Goal: Task Accomplishment & Management: Manage account settings

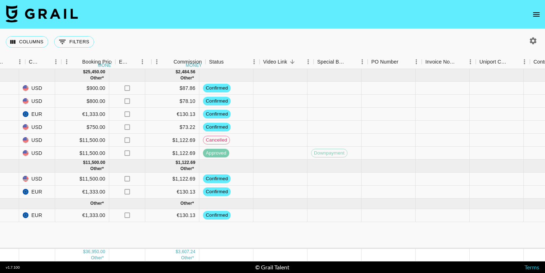
scroll to position [0, 483]
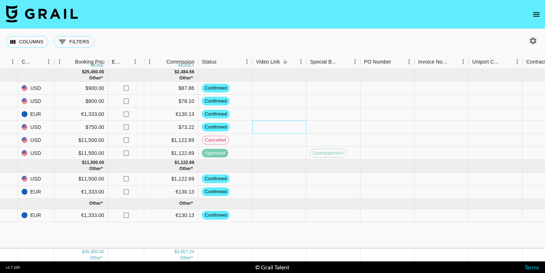
click at [277, 129] on div at bounding box center [279, 126] width 54 height 13
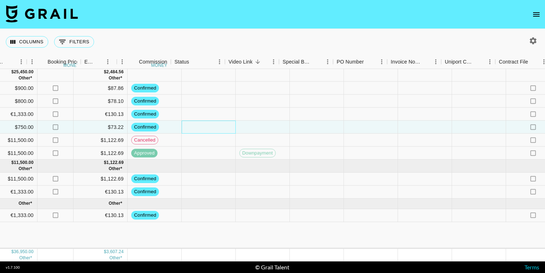
scroll to position [0, 378]
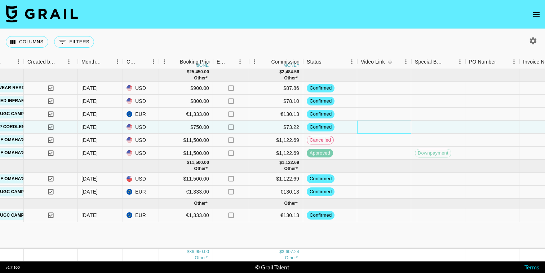
click at [365, 124] on div at bounding box center [384, 126] width 54 height 13
type input "https://www.instagram.com/reel/DOLakDSCho3/?utm_source=ig_web_copy_link&igsh=OX…"
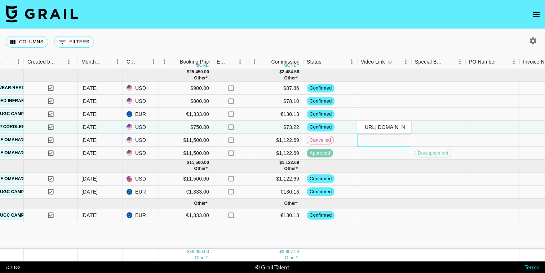
click at [386, 142] on div at bounding box center [384, 139] width 54 height 13
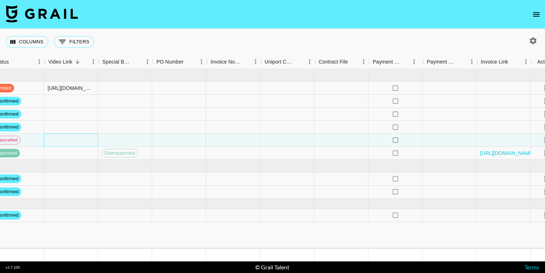
scroll to position [0, 691]
click at [339, 90] on div at bounding box center [343, 87] width 54 height 13
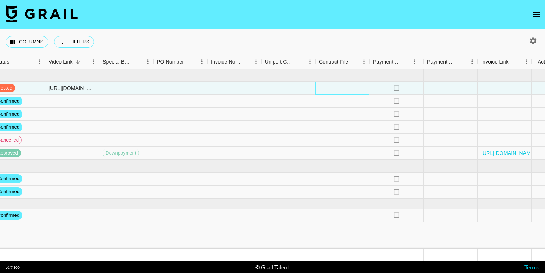
click at [348, 90] on div at bounding box center [343, 87] width 54 height 13
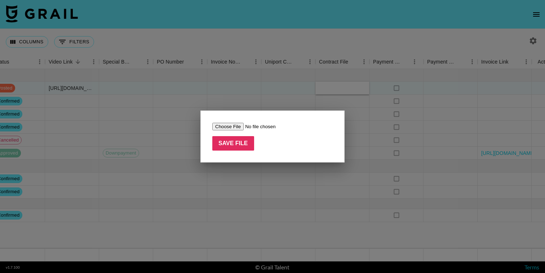
click at [348, 90] on div at bounding box center [272, 136] width 545 height 273
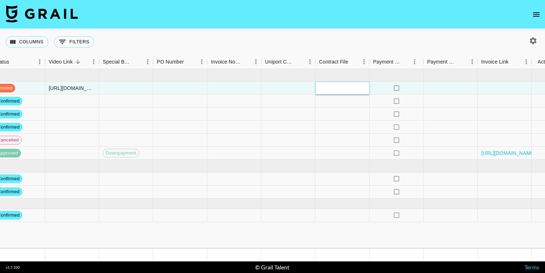
click at [348, 90] on div at bounding box center [343, 87] width 54 height 13
click at [329, 88] on div at bounding box center [343, 87] width 54 height 13
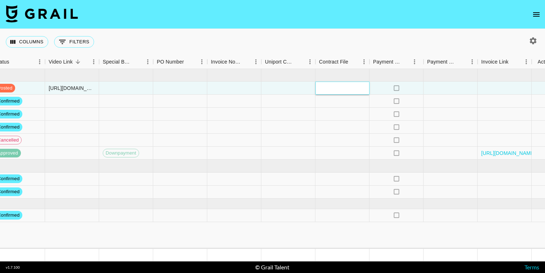
click at [336, 92] on div at bounding box center [343, 87] width 54 height 13
click at [335, 88] on div at bounding box center [343, 87] width 54 height 13
click at [324, 90] on div at bounding box center [343, 87] width 54 height 13
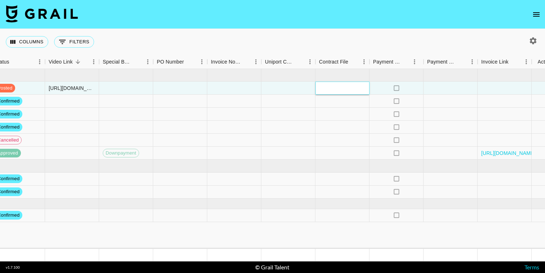
drag, startPoint x: 324, startPoint y: 90, endPoint x: 315, endPoint y: 88, distance: 8.8
click at [315, 88] on div at bounding box center [288, 87] width 54 height 13
click at [329, 88] on div at bounding box center [343, 87] width 54 height 13
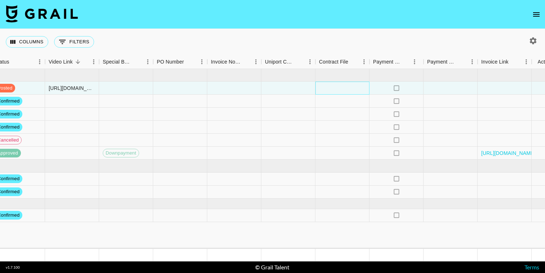
click at [329, 88] on div at bounding box center [343, 87] width 54 height 13
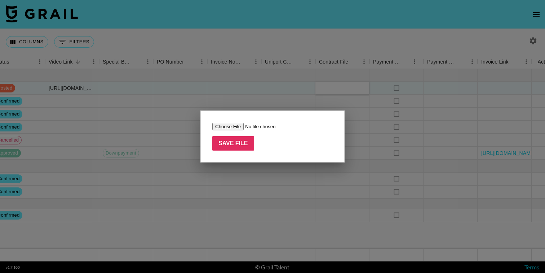
click at [225, 126] on input "file" at bounding box center [257, 127] width 91 height 8
type input "C:\fakepath\Contract_FoodiesxHOTO_Signed.pdf"
click at [228, 142] on input "Save File" at bounding box center [233, 143] width 42 height 14
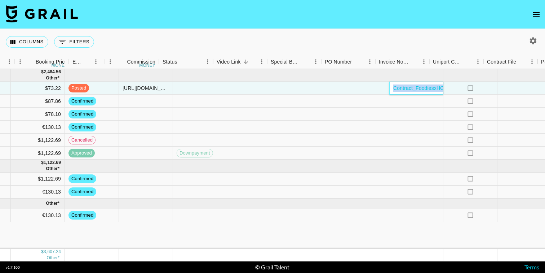
scroll to position [0, 706]
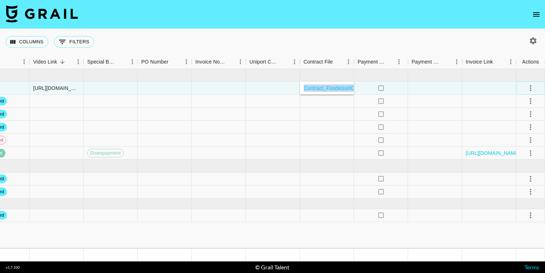
click at [533, 84] on icon "select merge strategy" at bounding box center [530, 88] width 9 height 9
click at [253, 92] on div at bounding box center [273, 87] width 54 height 13
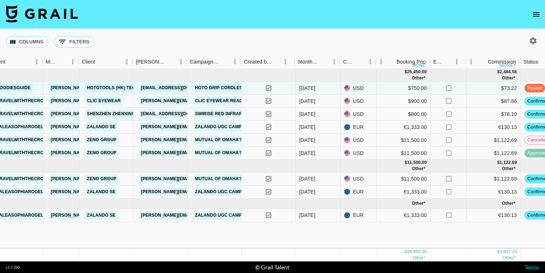
scroll to position [0, 154]
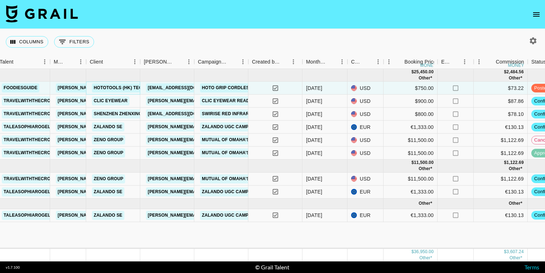
click at [116, 89] on link "HOTOTOOLS (HK) TECHNOLOGY CO., LIMITED" at bounding box center [143, 87] width 103 height 9
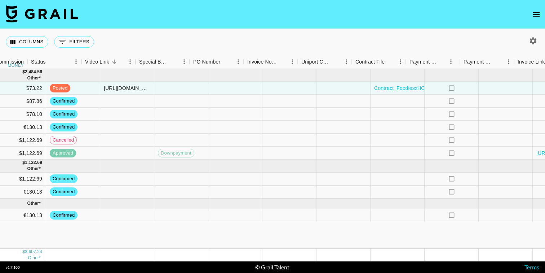
scroll to position [0, 687]
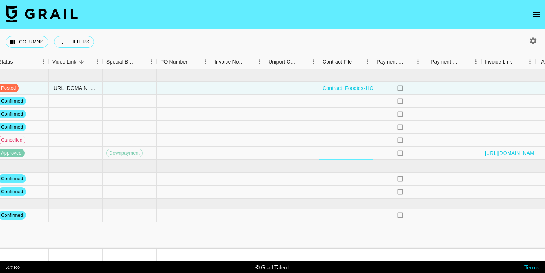
click at [348, 150] on div at bounding box center [346, 152] width 54 height 13
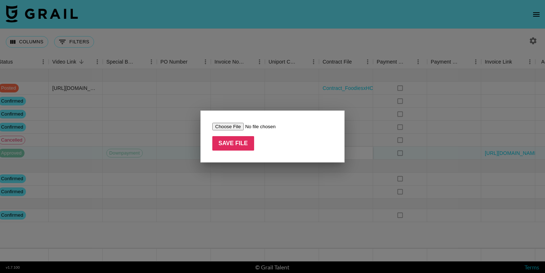
click at [230, 125] on input "file" at bounding box center [257, 127] width 91 height 8
type input "C:\fakepath\Brad and Sheila Crow x Mutual of Omaha Agreement_FEA.pdf"
click at [247, 143] on input "Save File" at bounding box center [233, 143] width 42 height 14
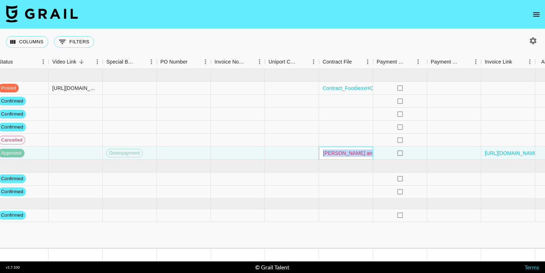
click at [348, 150] on link "Brad and Sheila Crow x Mutual of Omaha Agreement_FEA.pdf" at bounding box center [417, 153] width 189 height 6
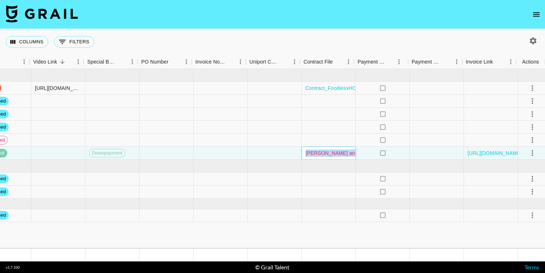
scroll to position [0, 706]
click at [260, 151] on div at bounding box center [273, 152] width 54 height 13
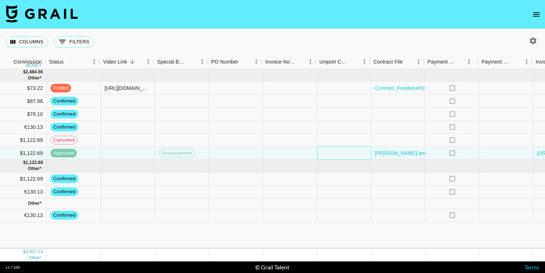
scroll to position [0, 641]
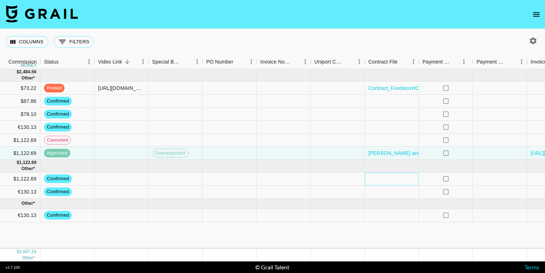
click at [394, 176] on div at bounding box center [392, 178] width 54 height 13
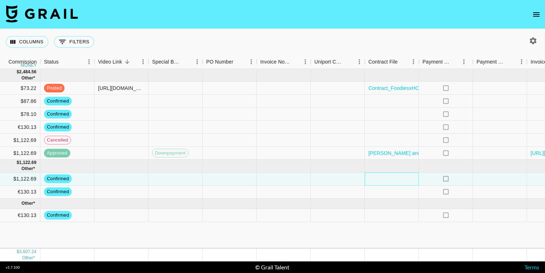
click at [392, 180] on div at bounding box center [392, 178] width 54 height 13
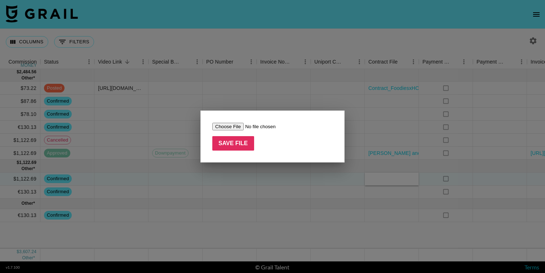
click at [228, 125] on input "file" at bounding box center [257, 127] width 91 height 8
type input "C:\fakepath\Brad and Sheila Crow x Mutual of Omaha Agreement_FEA.pdf"
click at [236, 142] on input "Save File" at bounding box center [233, 143] width 42 height 14
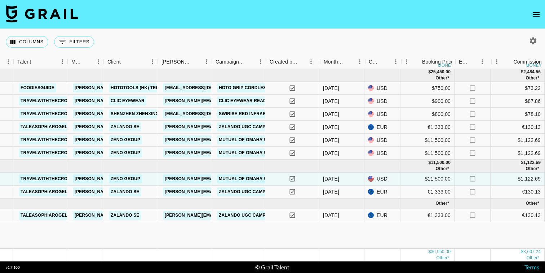
scroll to position [0, 134]
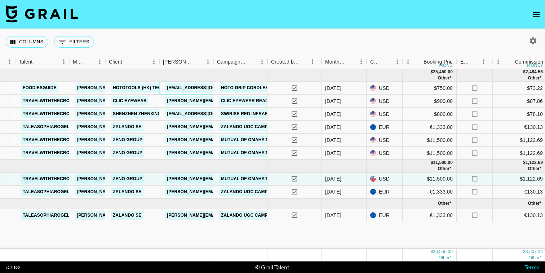
click at [193, 90] on link "[EMAIL_ADDRESS][DOMAIN_NAME]" at bounding box center [205, 87] width 81 height 9
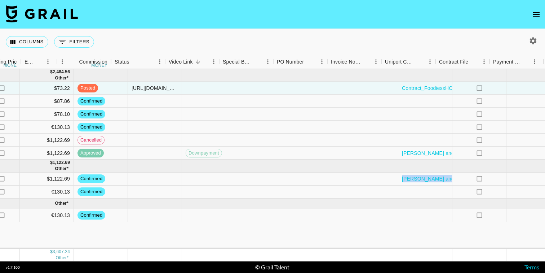
scroll to position [0, 706]
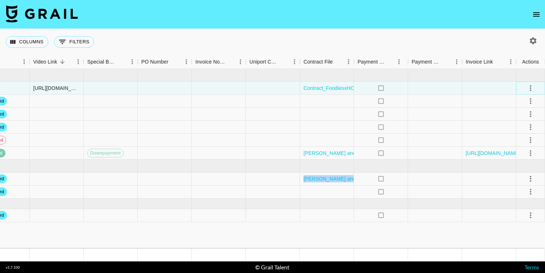
click at [532, 89] on icon "select merge strategy" at bounding box center [530, 88] width 9 height 9
click at [453, 92] on div at bounding box center [435, 87] width 54 height 13
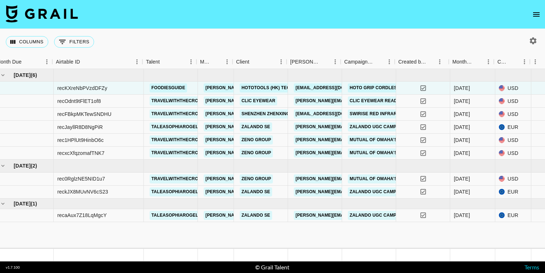
scroll to position [0, 0]
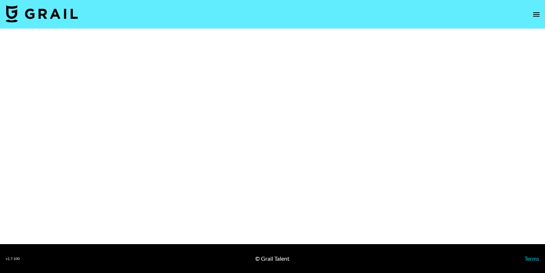
select select "Brand"
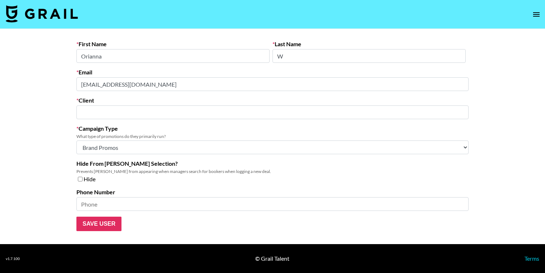
type input "HOTOTOOLS (HK) TECHNOLOGY CO., LIMITED"
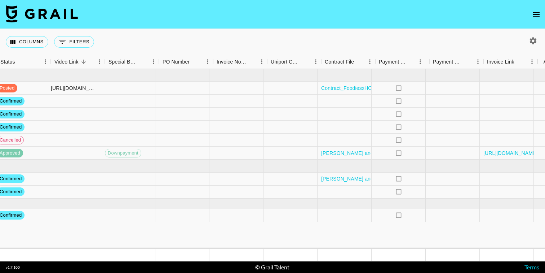
scroll to position [0, 706]
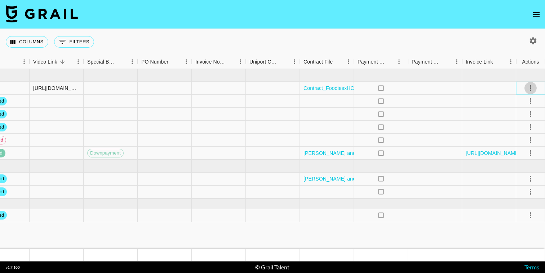
click at [532, 89] on icon "select merge strategy" at bounding box center [530, 88] width 9 height 9
click at [506, 155] on div "Approve" at bounding box center [515, 155] width 22 height 9
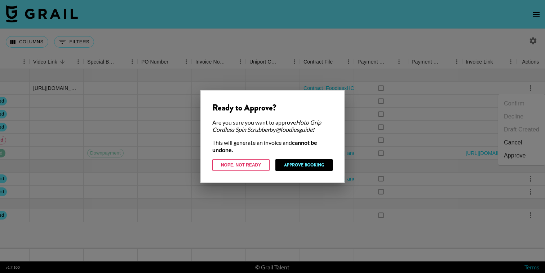
click at [305, 41] on div at bounding box center [272, 136] width 545 height 273
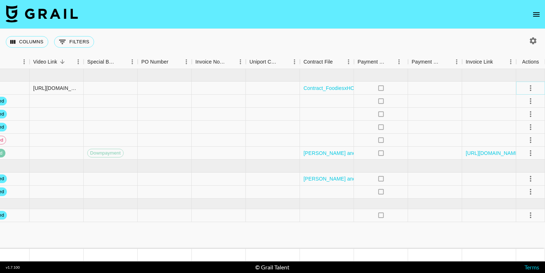
click at [529, 87] on icon "select merge strategy" at bounding box center [530, 88] width 9 height 9
click at [516, 154] on div "Approve" at bounding box center [515, 155] width 22 height 9
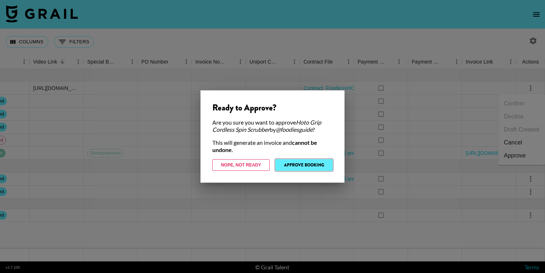
click at [299, 165] on button "Approve Booking" at bounding box center [303, 165] width 57 height 12
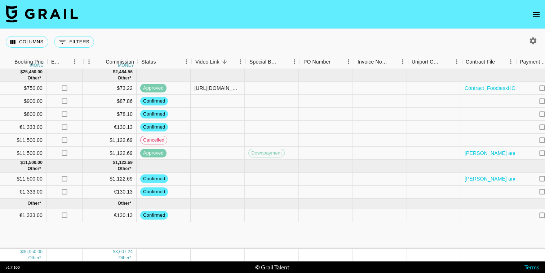
scroll to position [0, 544]
click at [484, 99] on div at bounding box center [489, 100] width 54 height 13
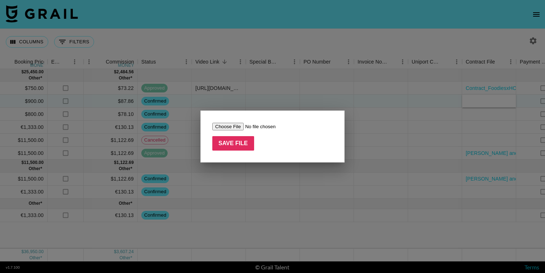
click at [229, 126] on input "file" at bounding box center [257, 127] width 91 height 8
type input "C:\fakepath\Travelwiththecrows_Clic Eyewear_15 August 2025.pdf"
click at [240, 143] on input "Save File" at bounding box center [233, 143] width 42 height 14
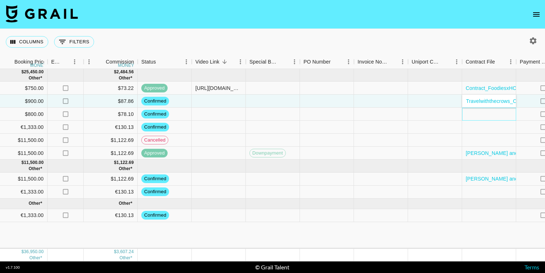
click at [471, 119] on div at bounding box center [489, 113] width 54 height 13
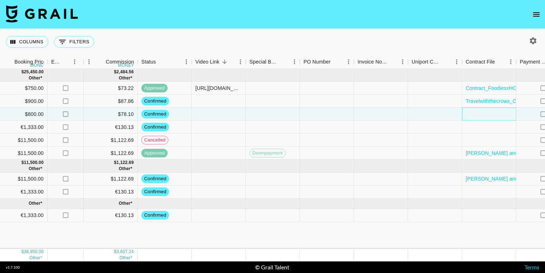
click at [471, 115] on div at bounding box center [489, 113] width 54 height 13
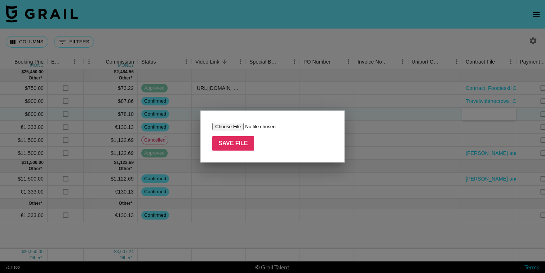
click at [230, 125] on input "file" at bounding box center [257, 127] width 91 height 8
type input "C:\fakepath\@travelwiththecrows & Swirise LED BAG Promotion Campaign Contract.p…"
click at [233, 147] on input "Save File" at bounding box center [233, 143] width 42 height 14
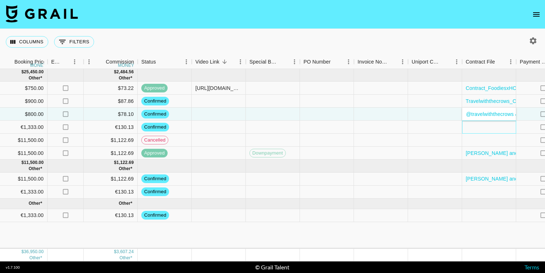
click at [468, 129] on div at bounding box center [489, 126] width 54 height 13
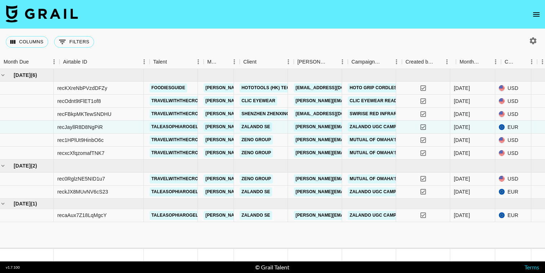
scroll to position [0, 0]
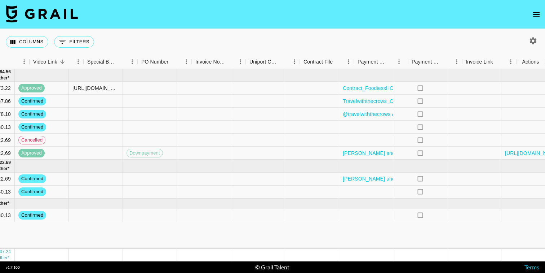
scroll to position [0, 706]
